Goal: Find specific page/section: Find specific page/section

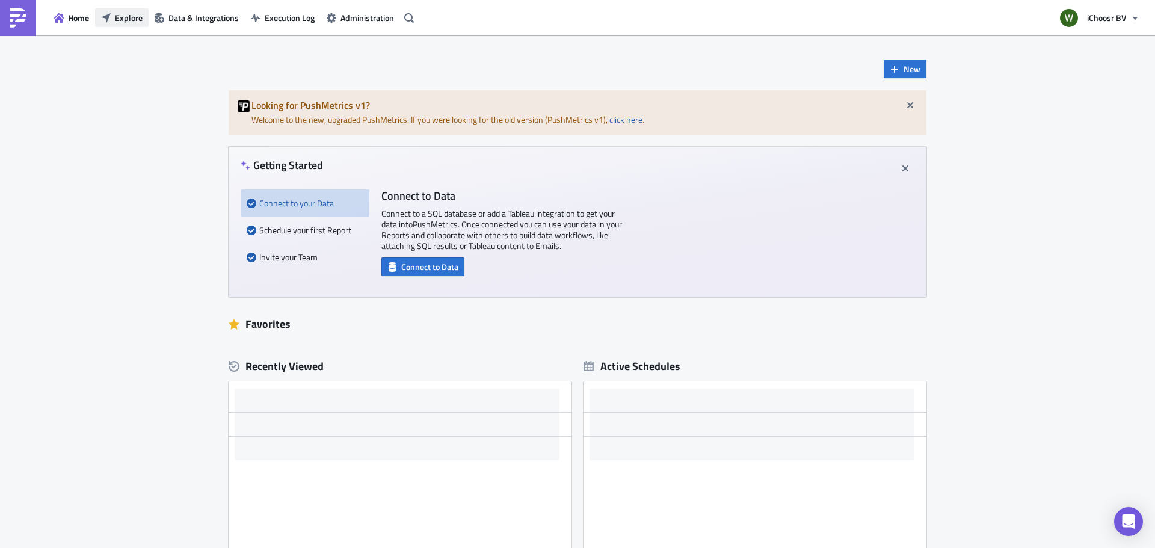
click at [128, 18] on span "Explore" at bounding box center [129, 17] width 28 height 13
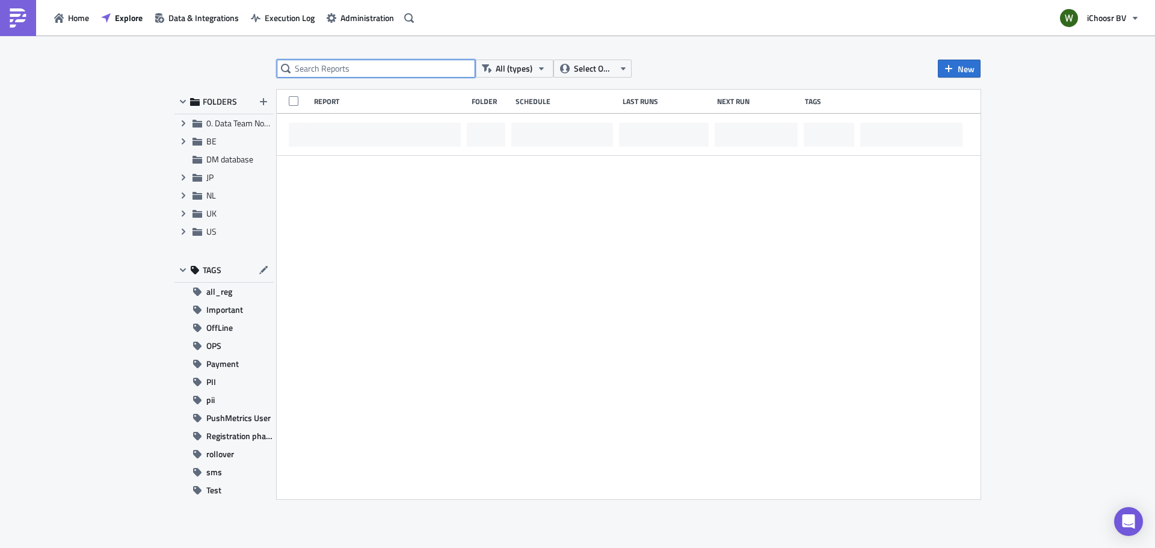
click at [371, 67] on input "text" at bounding box center [376, 69] width 199 height 18
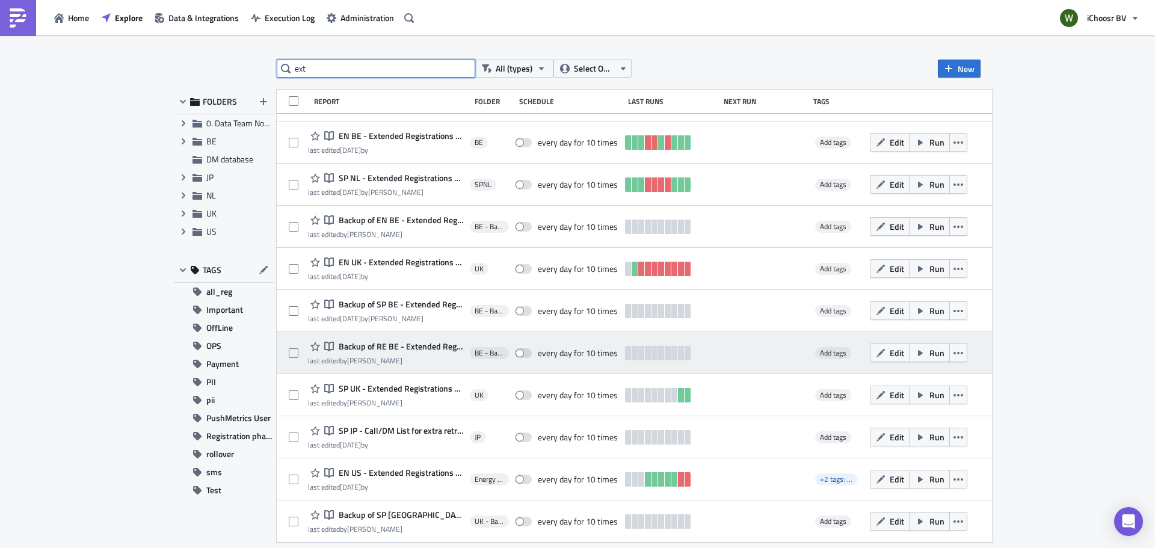
scroll to position [541, 0]
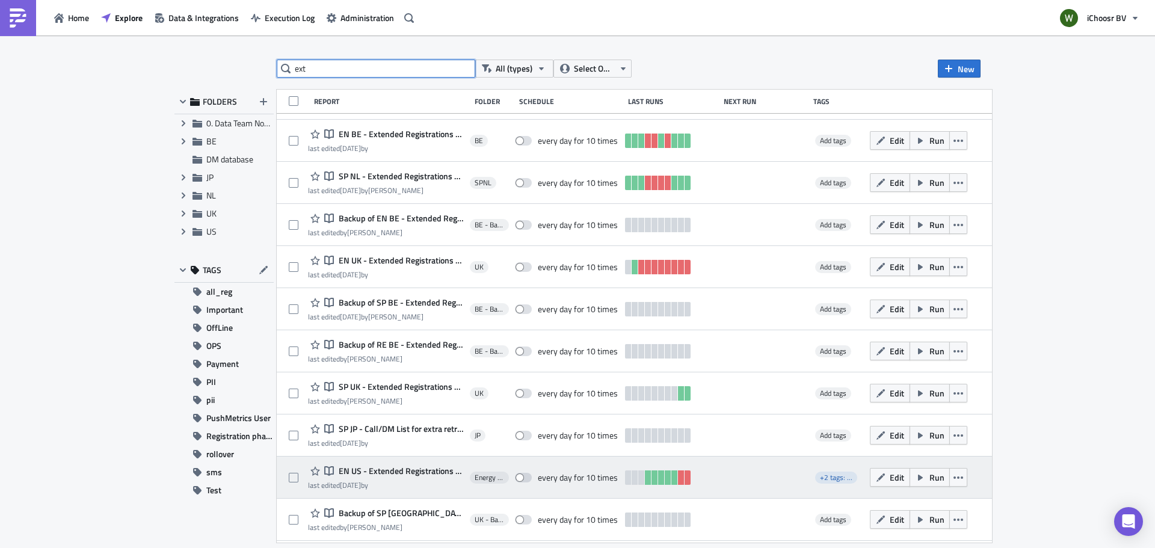
type input "ext"
click at [384, 473] on span "EN US - Extended Registrations export" at bounding box center [400, 471] width 128 height 11
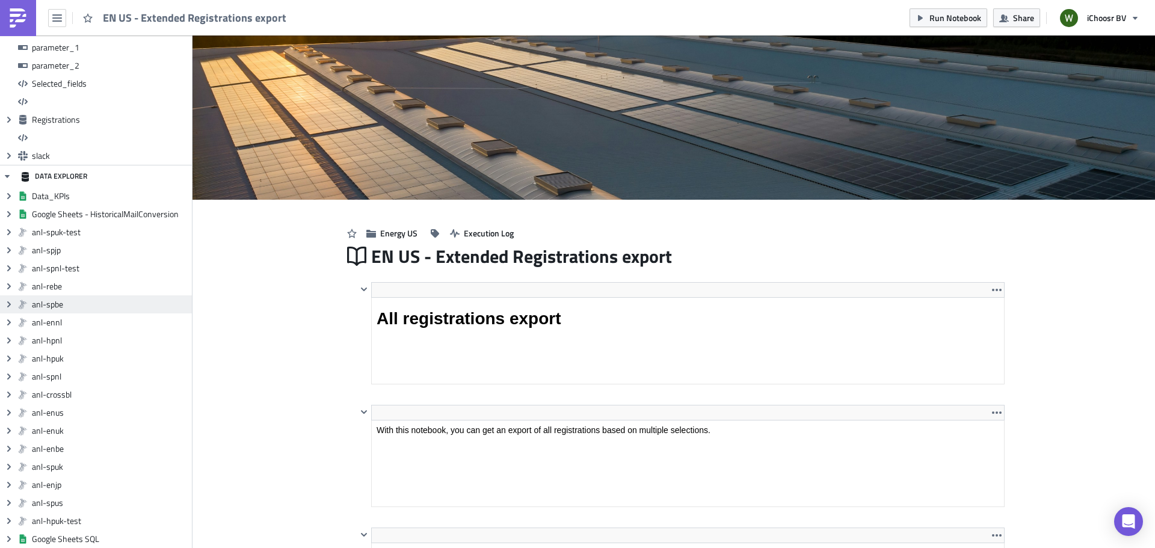
scroll to position [138, 646]
click at [10, 411] on icon at bounding box center [9, 413] width 4 height 6
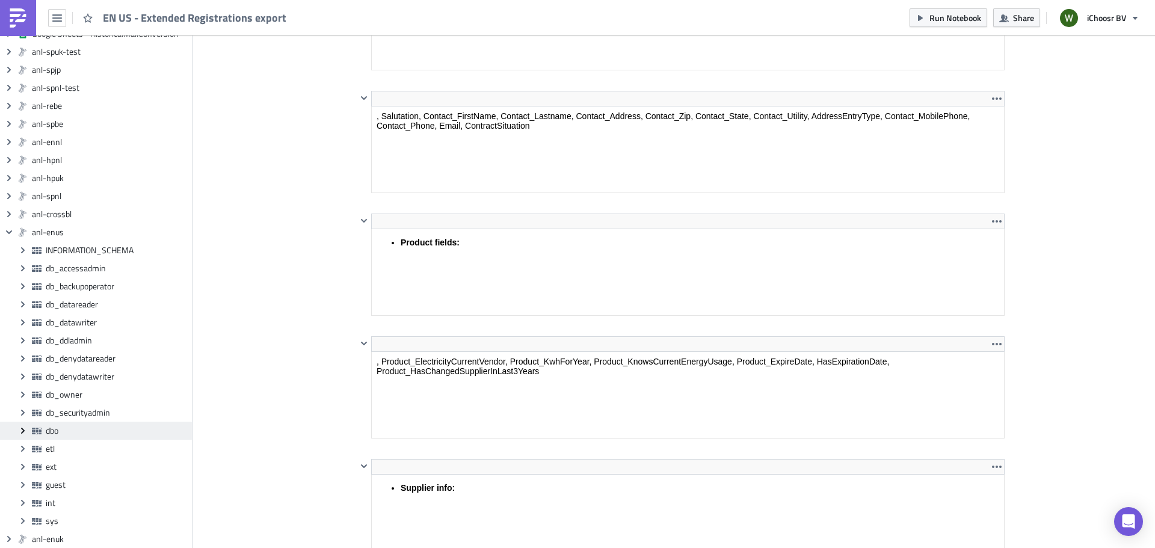
click at [21, 431] on icon "Expand group" at bounding box center [23, 431] width 10 height 10
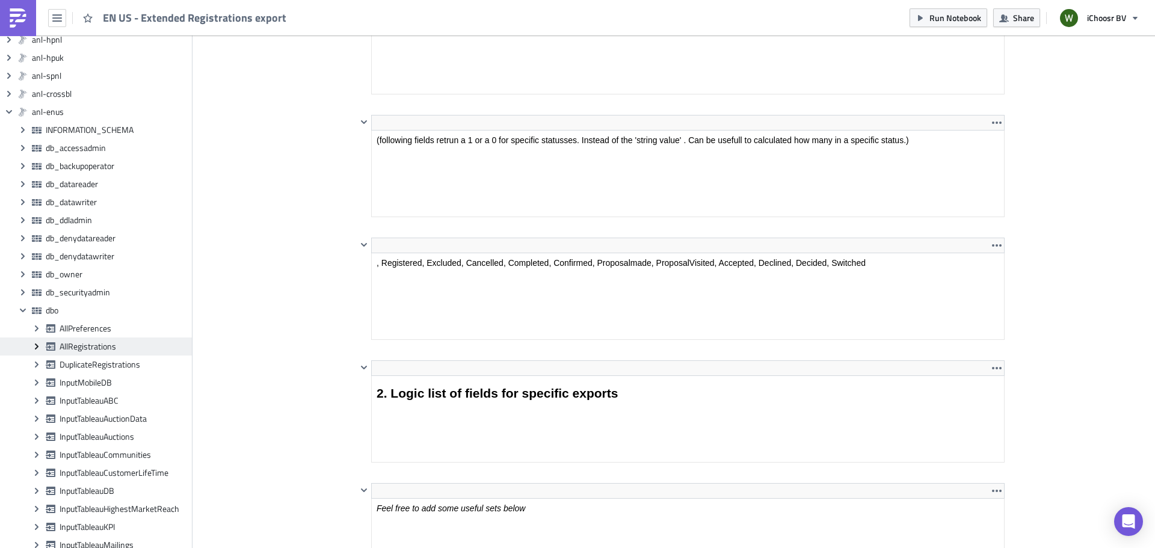
click at [40, 346] on icon "Expand group" at bounding box center [37, 347] width 10 height 10
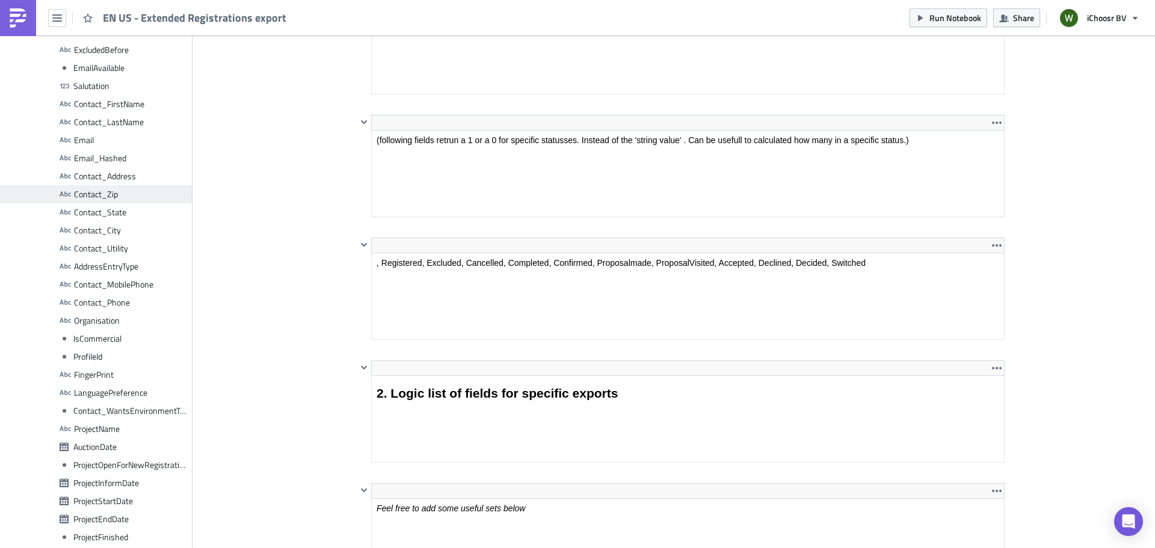
scroll to position [1242, 0]
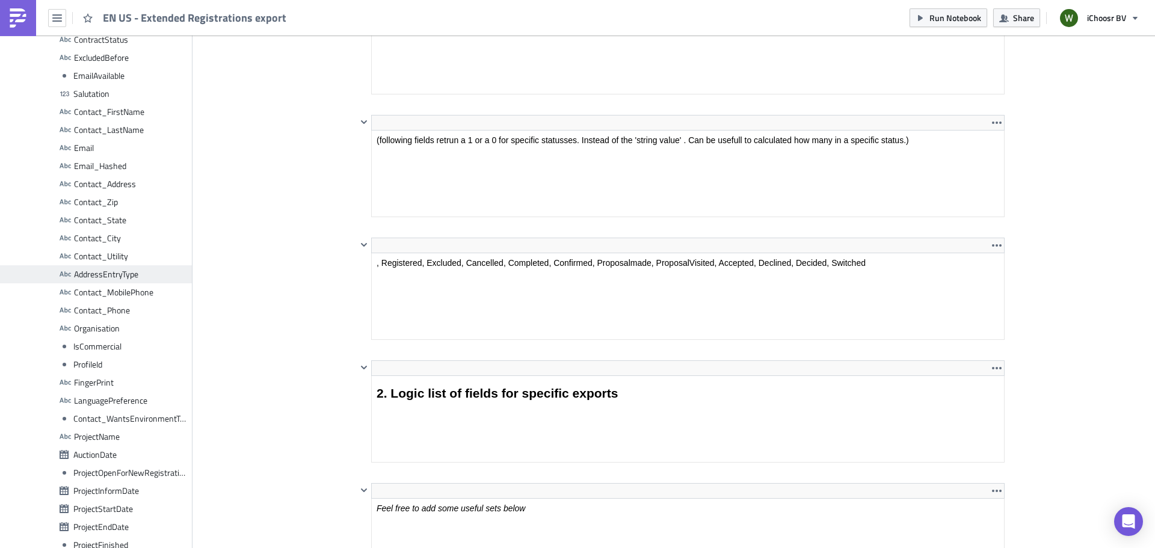
click at [153, 272] on span "AddressEntryType" at bounding box center [131, 274] width 115 height 11
click at [105, 275] on span "AddressEntryType" at bounding box center [131, 274] width 115 height 11
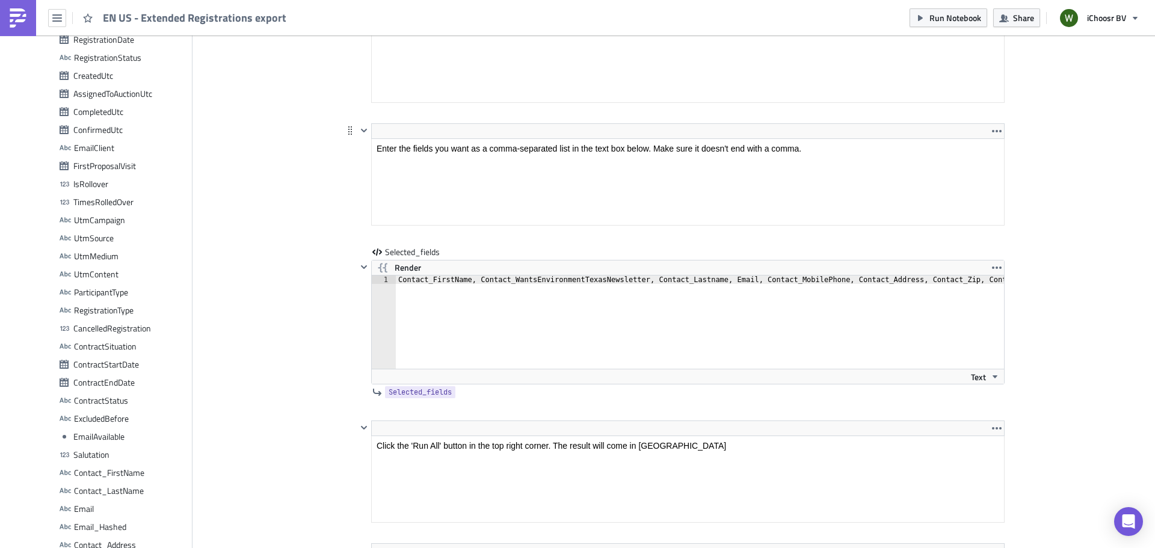
scroll to position [5835, 0]
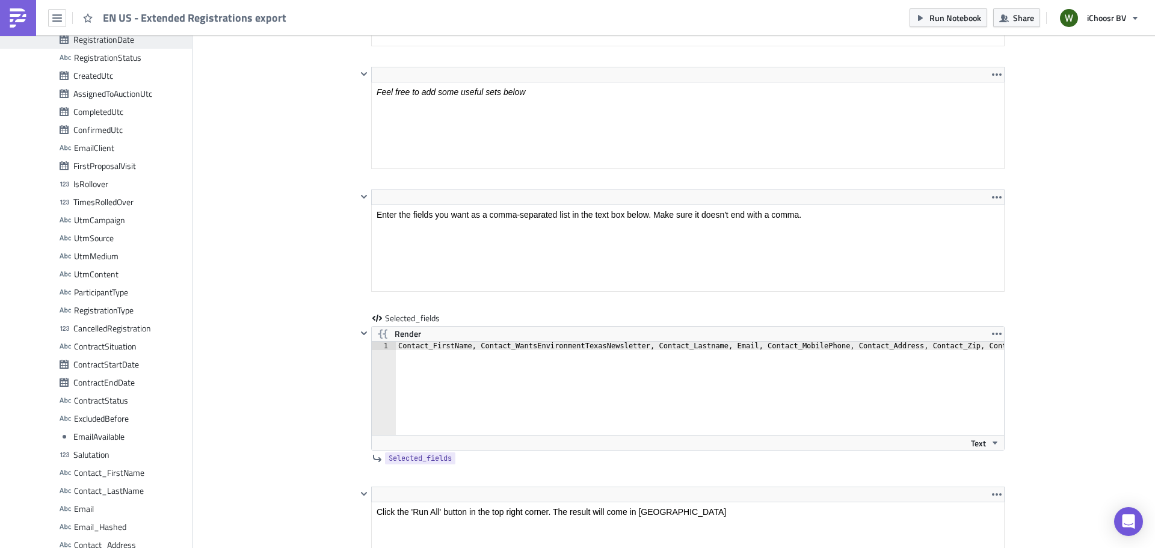
scroll to position [5595, 0]
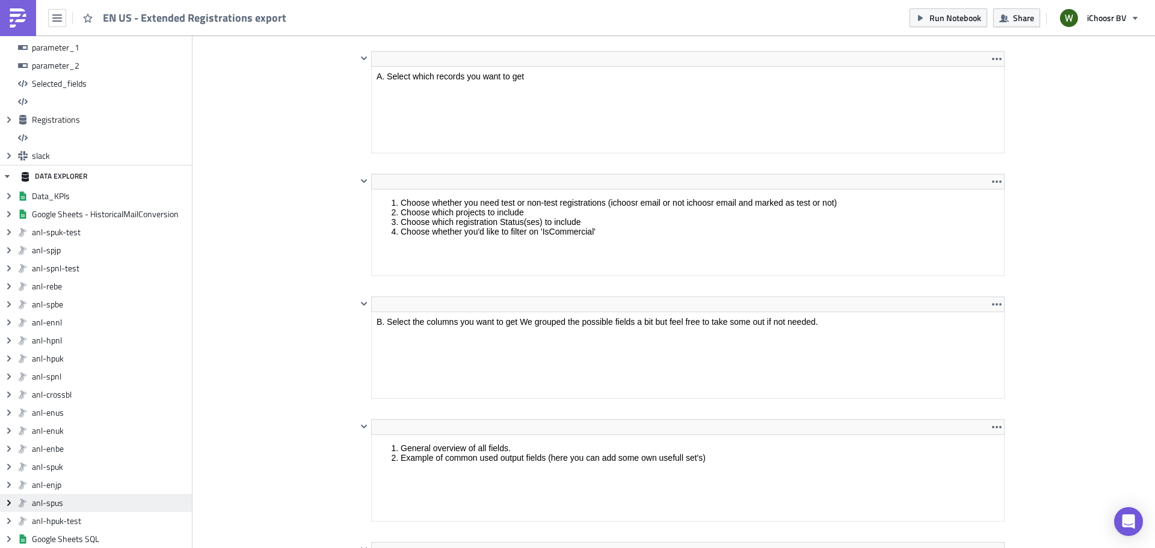
click at [10, 501] on icon "Expand group" at bounding box center [9, 503] width 10 height 10
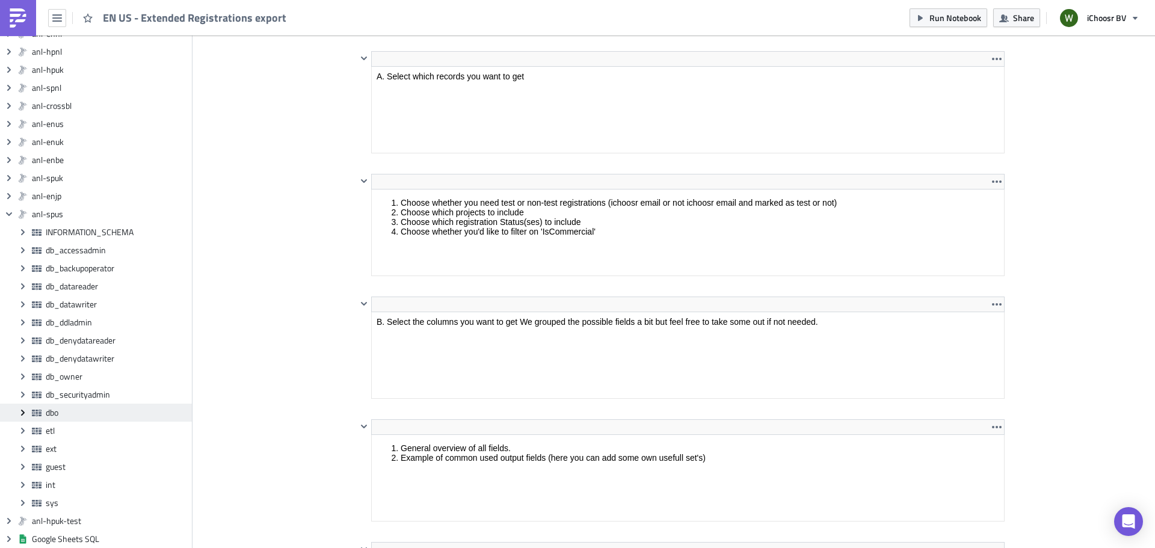
click at [18, 406] on span "Expand group" at bounding box center [23, 413] width 18 height 18
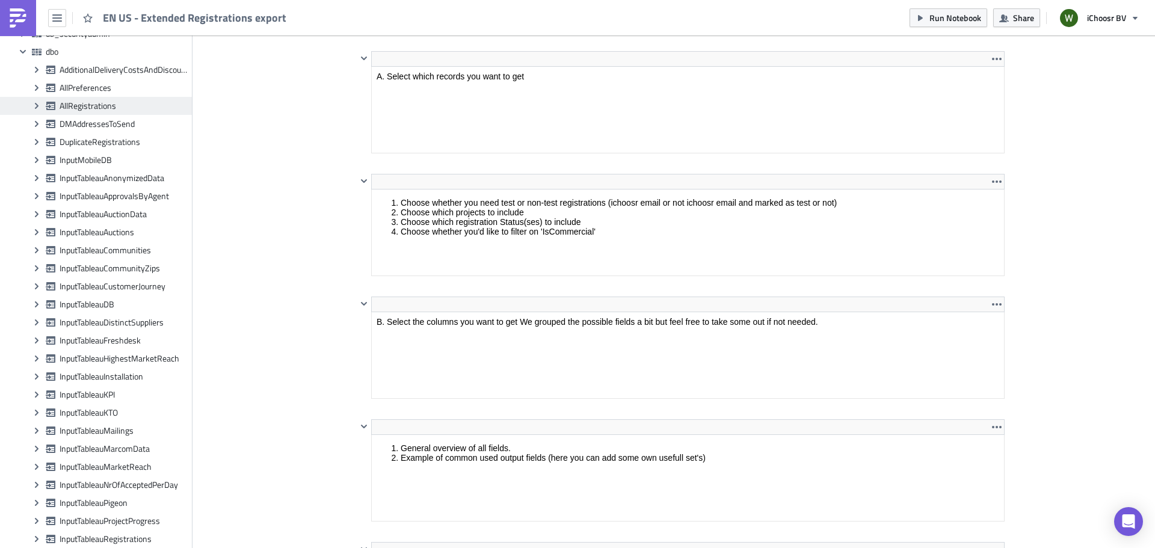
click at [88, 108] on span "AllRegistrations" at bounding box center [124, 105] width 129 height 11
click at [31, 105] on span "Expand group" at bounding box center [37, 106] width 18 height 18
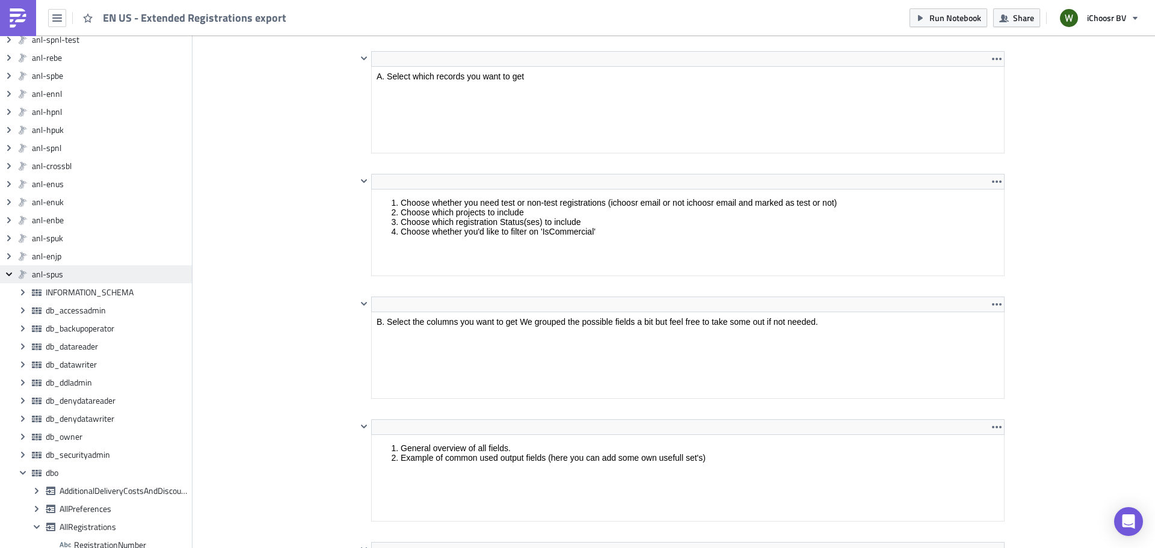
click at [8, 273] on icon "Collapse group" at bounding box center [9, 275] width 10 height 10
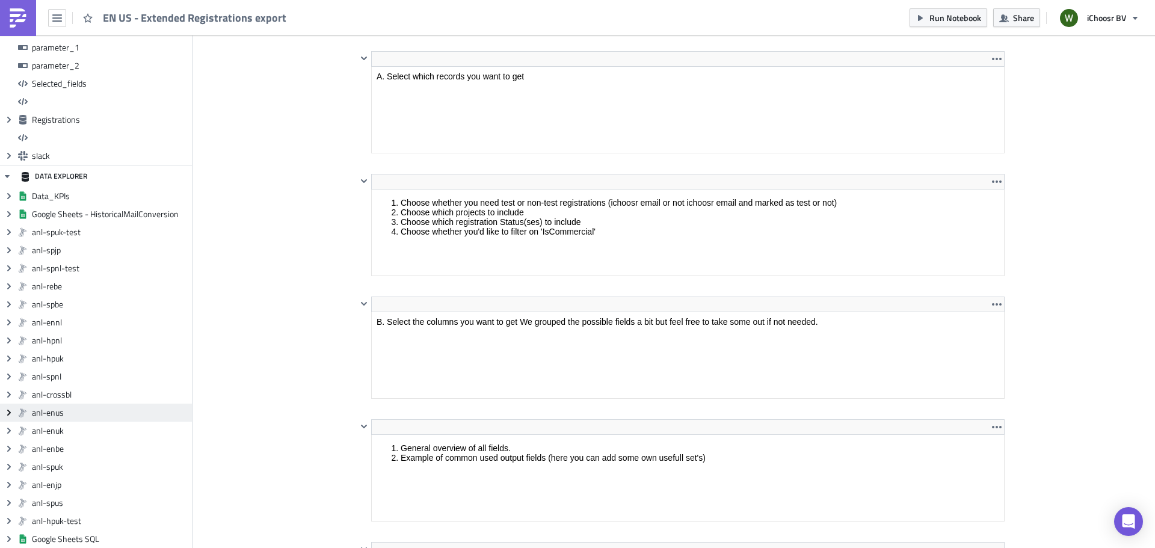
click at [10, 410] on icon "Expand group" at bounding box center [9, 413] width 10 height 10
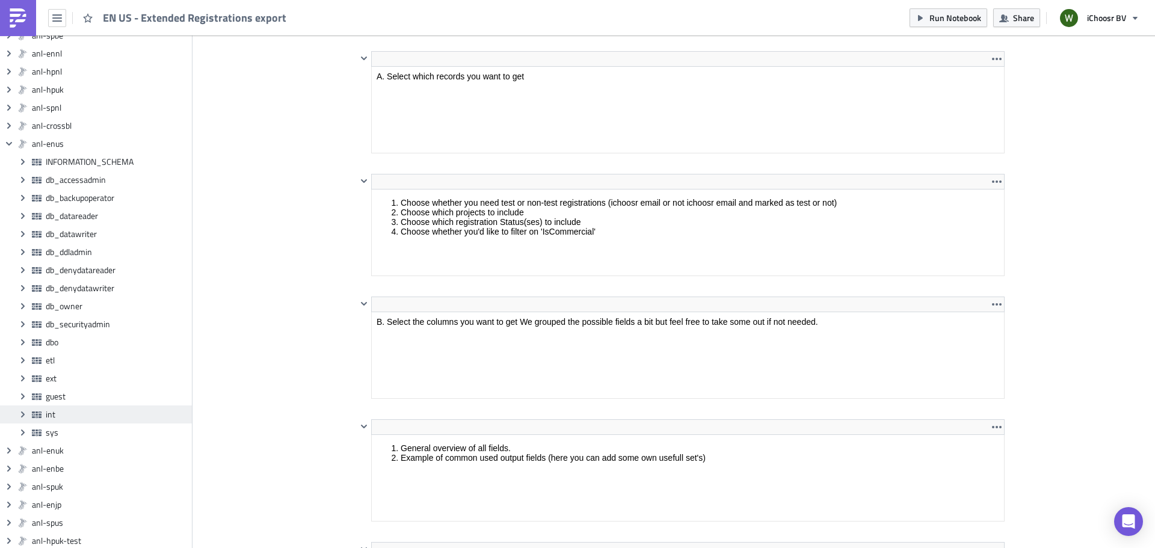
scroll to position [508, 0]
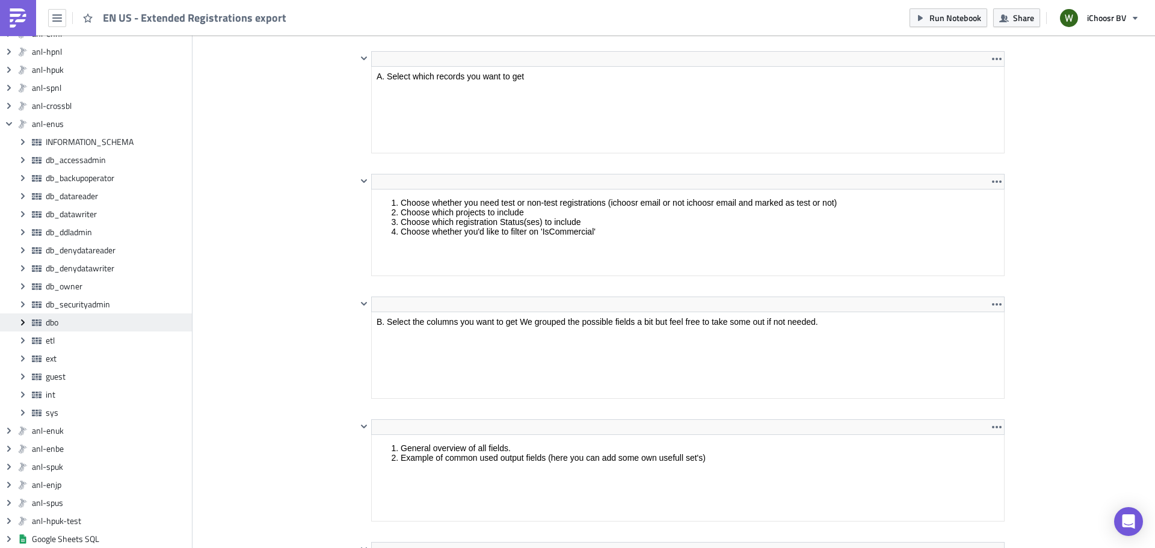
click at [25, 325] on icon "Expand group" at bounding box center [23, 323] width 10 height 10
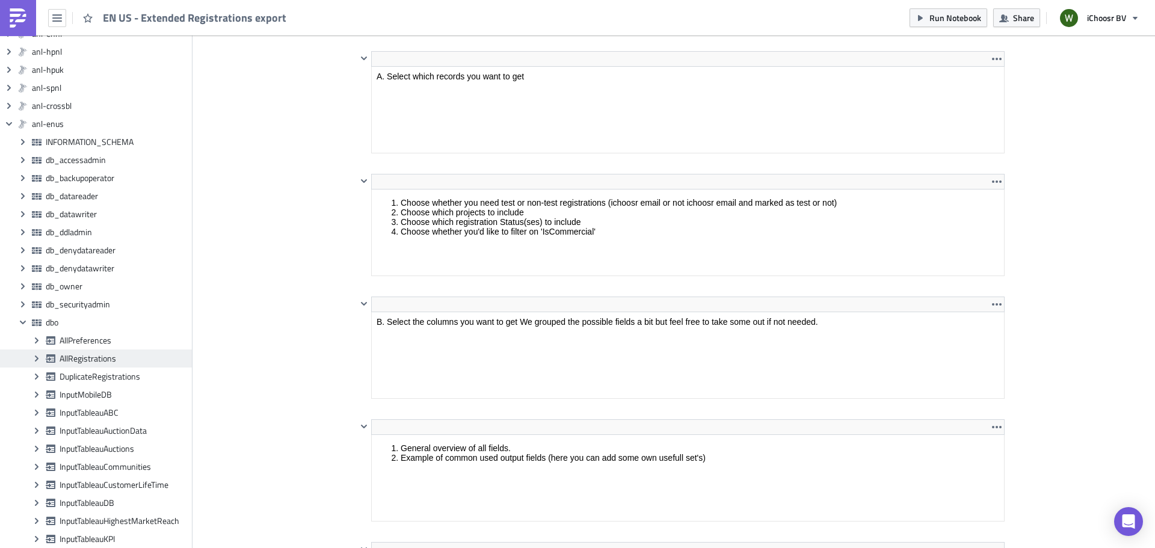
click at [76, 356] on span "AllRegistrations" at bounding box center [124, 358] width 129 height 11
click at [37, 353] on span "Expand group" at bounding box center [37, 359] width 18 height 18
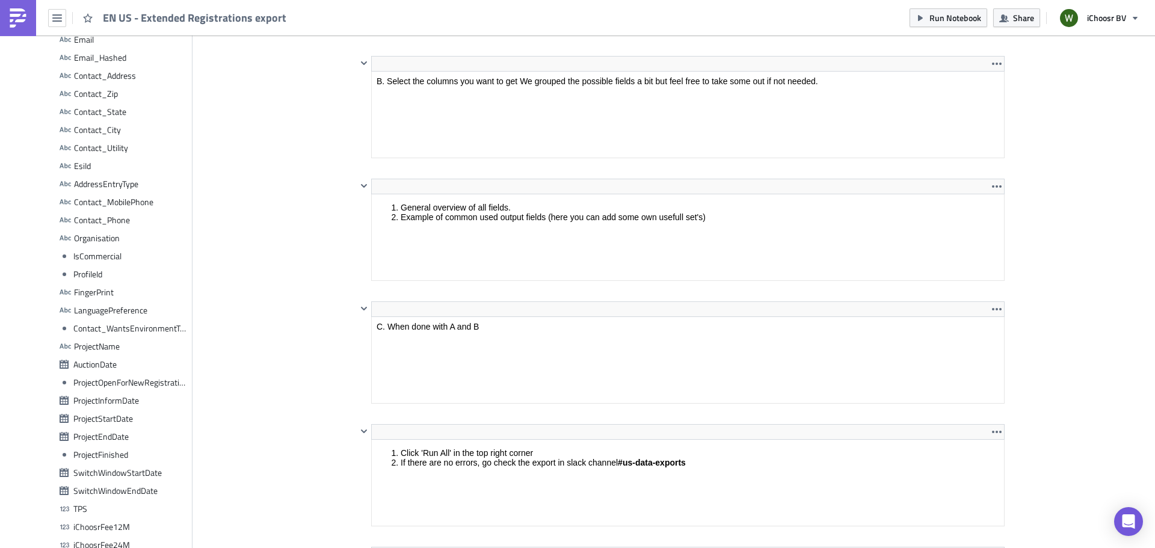
scroll to position [138, 646]
